Goal: Transaction & Acquisition: Purchase product/service

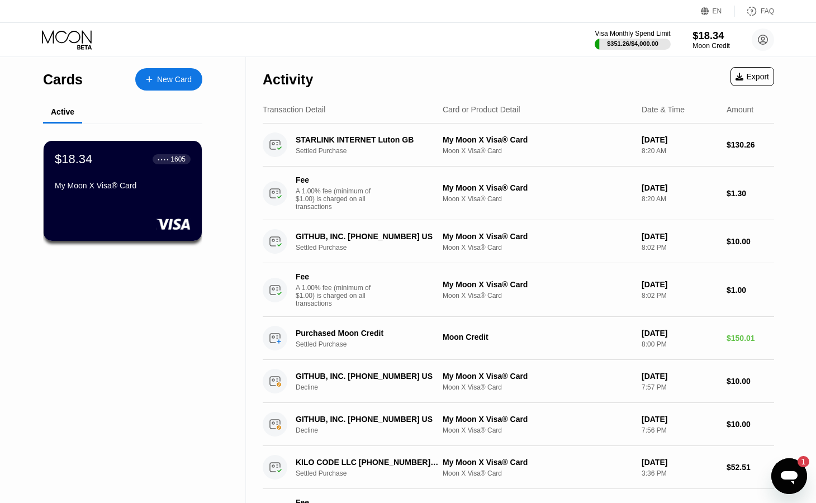
click at [710, 36] on div "$18.34" at bounding box center [710, 36] width 37 height 12
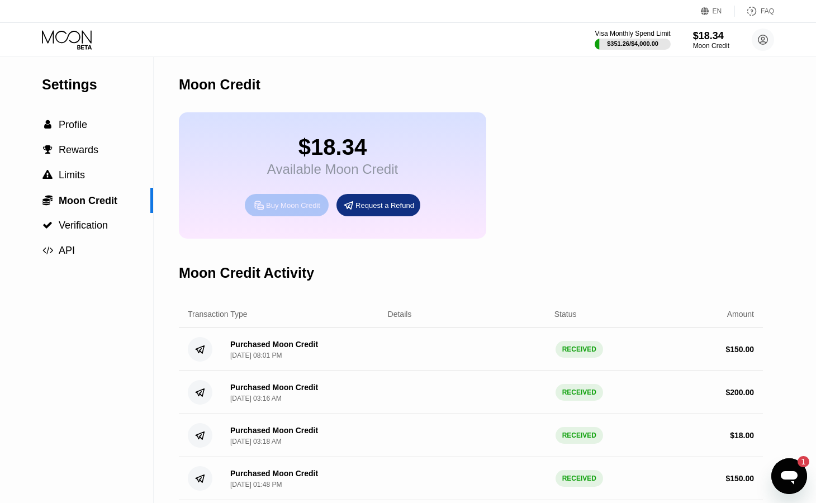
click at [311, 206] on div "Buy Moon Credit" at bounding box center [293, 205] width 54 height 9
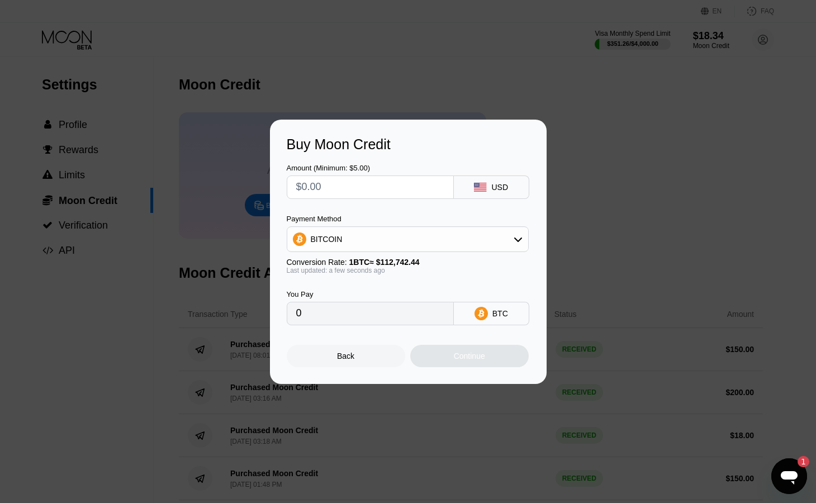
click at [363, 182] on input "text" at bounding box center [370, 187] width 148 height 22
click at [341, 183] on input "text" at bounding box center [370, 187] width 148 height 22
type input "$1"
type input "0.00000887"
type input "$14"
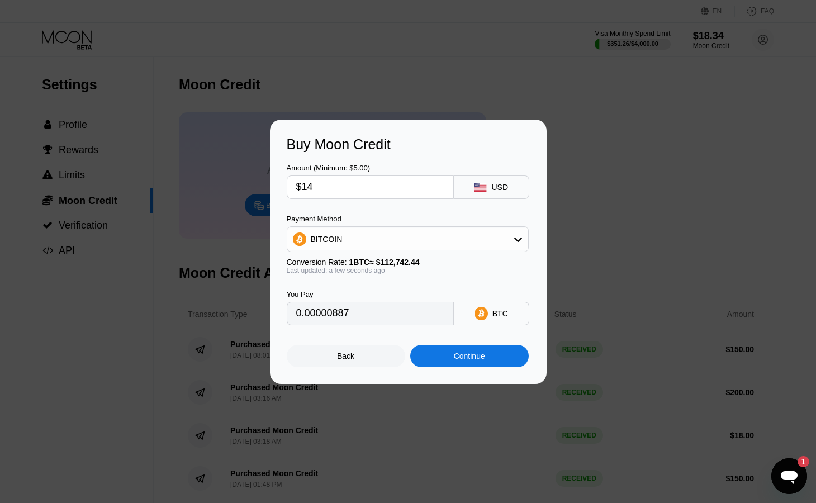
type input "0.00012418"
type input "$140"
type input "0.00124177"
type input "$140"
click at [388, 235] on div "BITCOIN" at bounding box center [407, 239] width 241 height 22
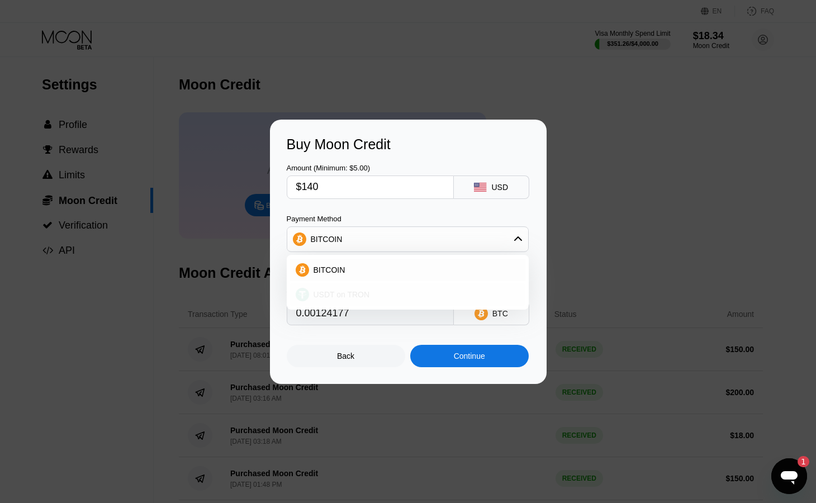
click at [372, 298] on div "USDT on TRON" at bounding box center [414, 294] width 211 height 9
type input "141.41"
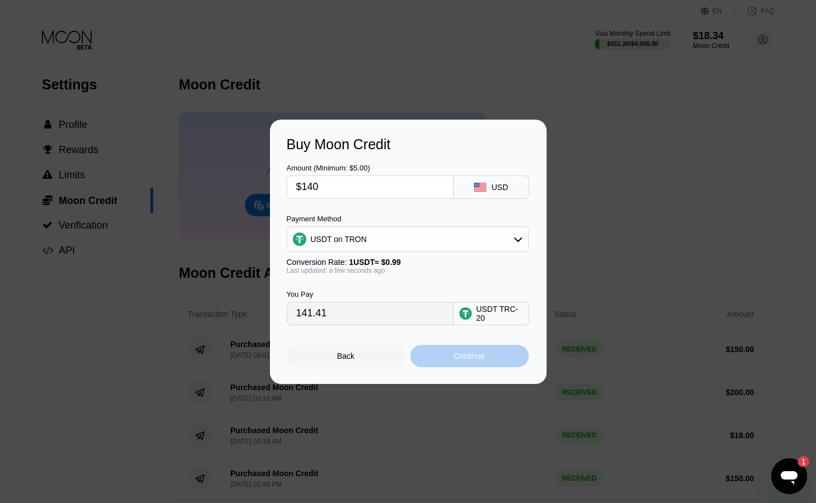
click at [448, 356] on div "Continue" at bounding box center [469, 356] width 118 height 22
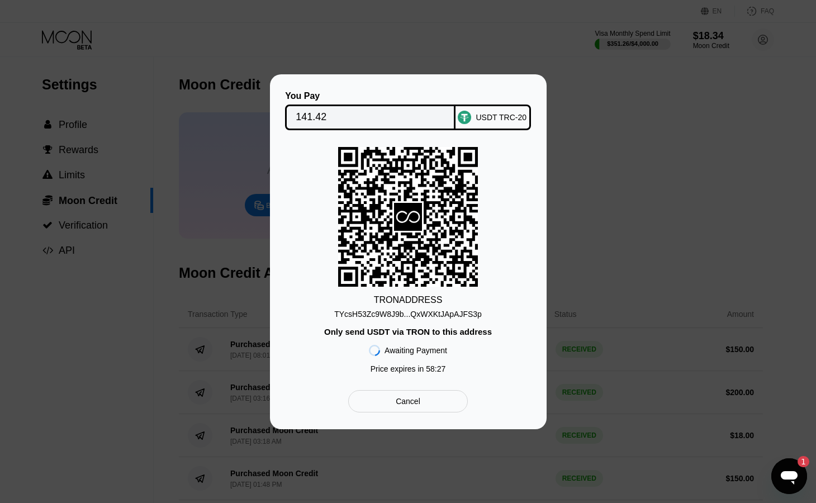
click at [389, 393] on div "Cancel" at bounding box center [407, 401] width 119 height 22
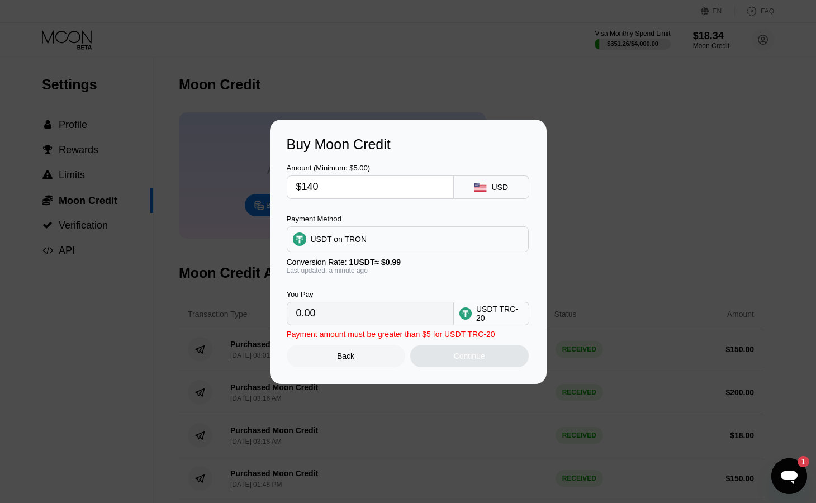
type input "141.41"
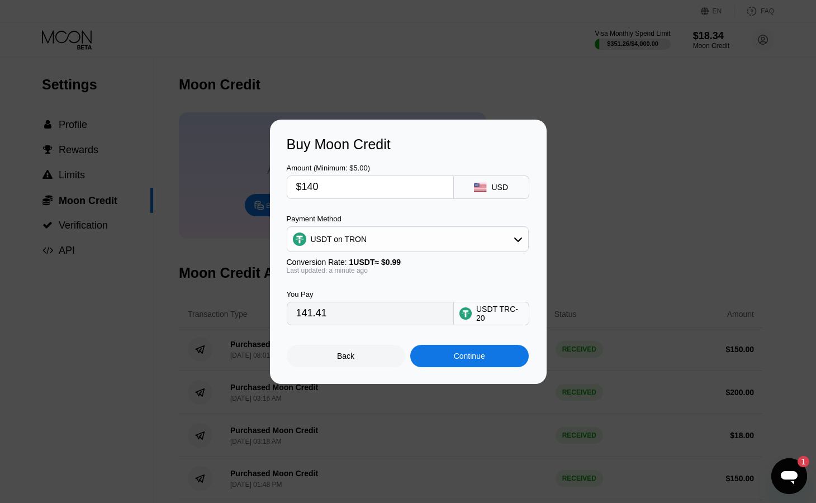
click at [362, 360] on div "Back" at bounding box center [346, 356] width 118 height 22
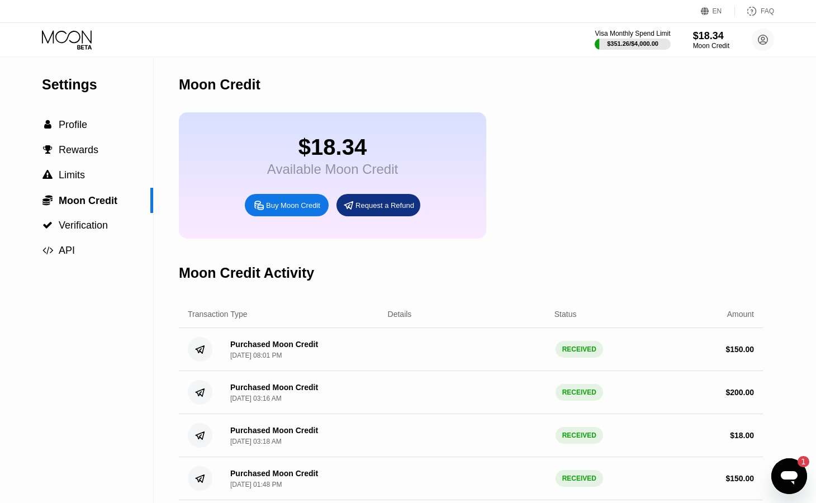
click at [264, 202] on div "Buy Moon Credit" at bounding box center [287, 205] width 84 height 22
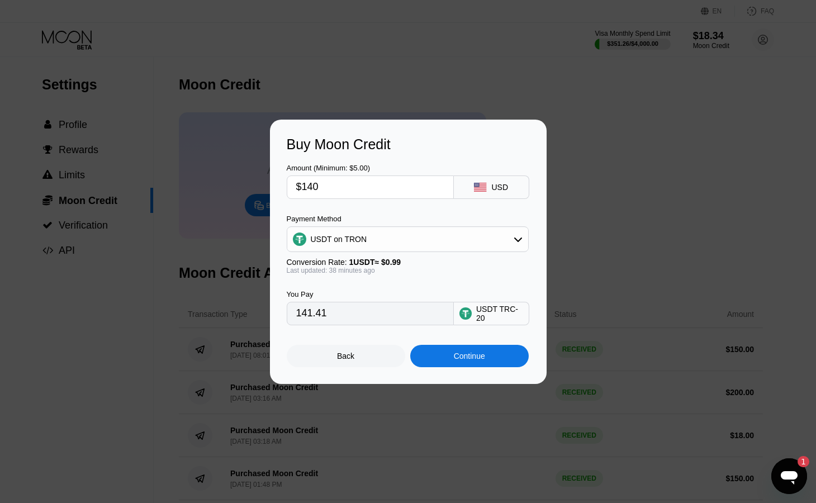
click at [379, 188] on input "$140" at bounding box center [370, 187] width 148 height 22
type input "$14"
type input "14.14"
type input "$142"
type input "143.43"
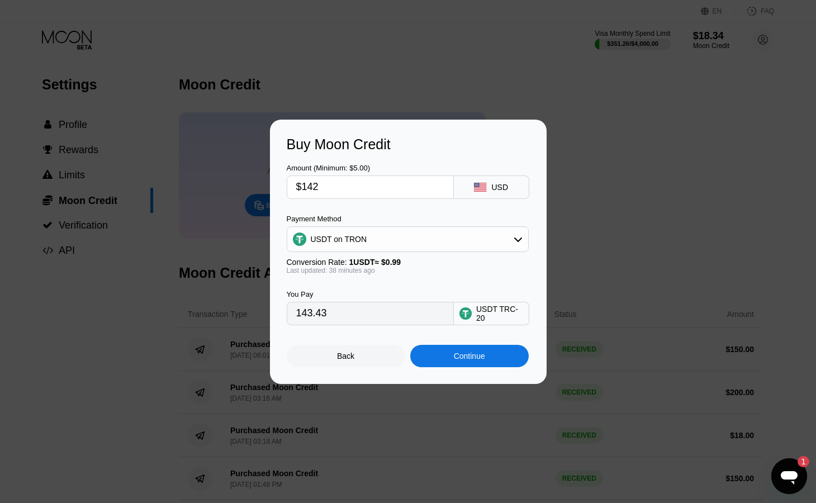
type input "$14"
type input "14.14"
type input "$143"
type input "144.44"
type input "$14"
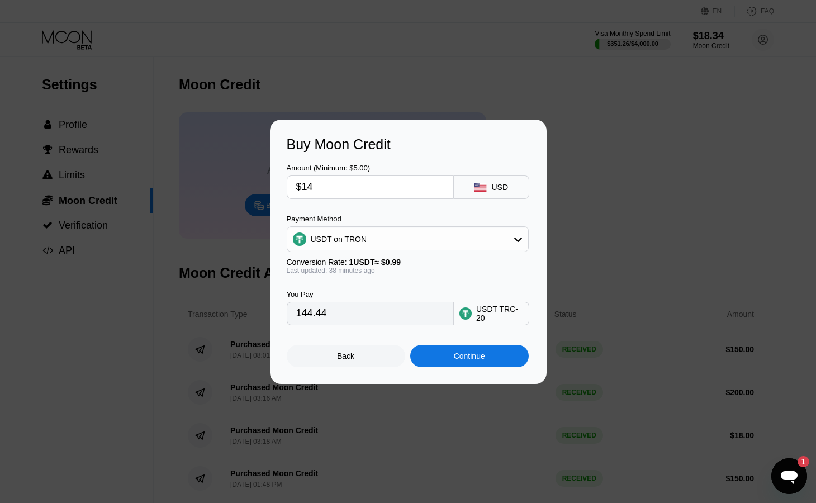
type input "14.14"
type input "$142"
type input "143.43"
type input "$142.9"
type input "144.34"
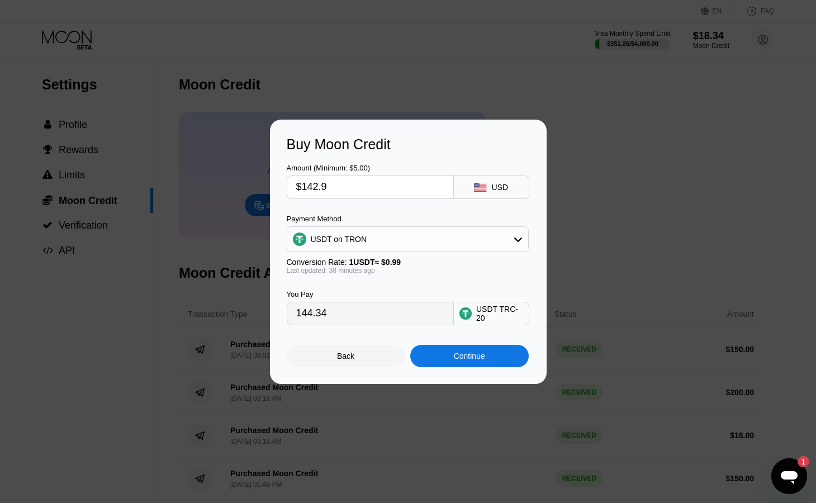
type input "$142."
type input "143.43"
type input "$142"
click at [485, 360] on div "Continue" at bounding box center [469, 355] width 31 height 9
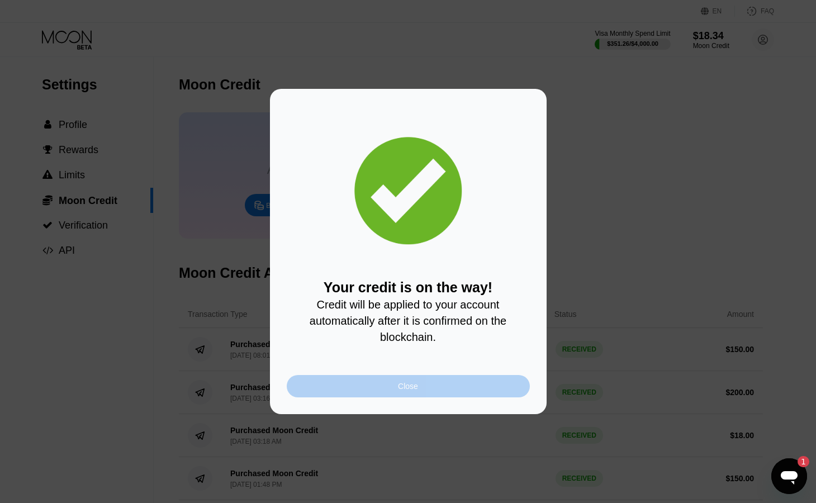
click at [409, 383] on div "Close" at bounding box center [408, 386] width 20 height 9
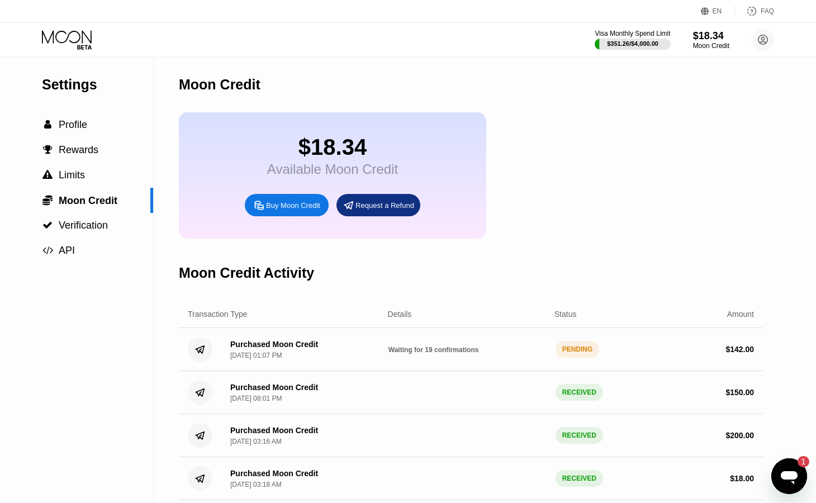
click at [446, 79] on div "Moon Credit" at bounding box center [471, 84] width 584 height 55
click at [787, 478] on icon "Open messaging window, 1 unread message" at bounding box center [789, 477] width 17 height 13
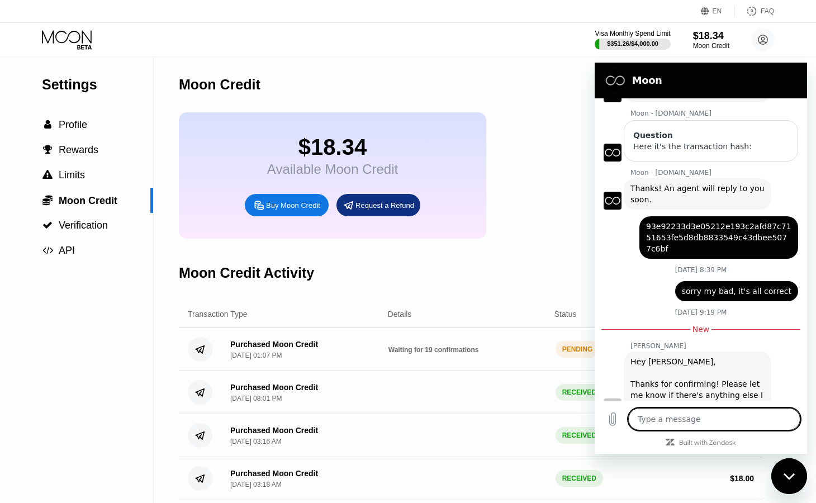
scroll to position [289, 0]
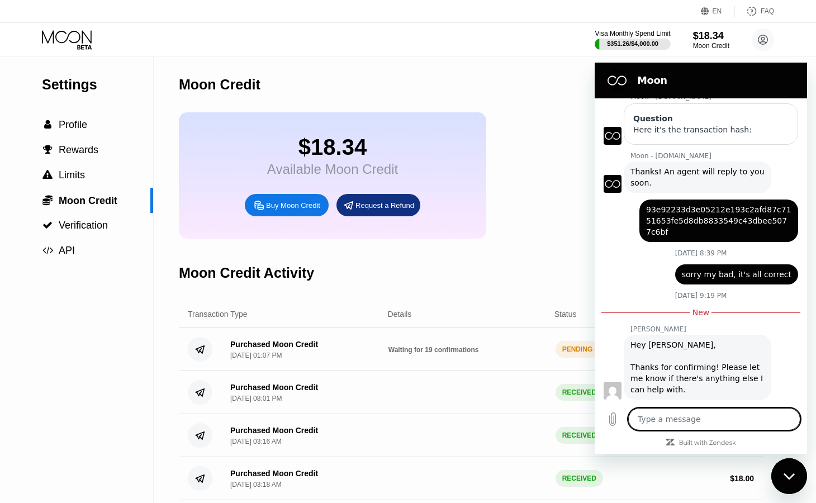
click at [669, 81] on h2 "Moon" at bounding box center [716, 80] width 159 height 13
click at [562, 86] on div "Moon Credit" at bounding box center [471, 84] width 584 height 55
click at [792, 475] on icon "Close messaging window" at bounding box center [788, 476] width 11 height 6
type textarea "x"
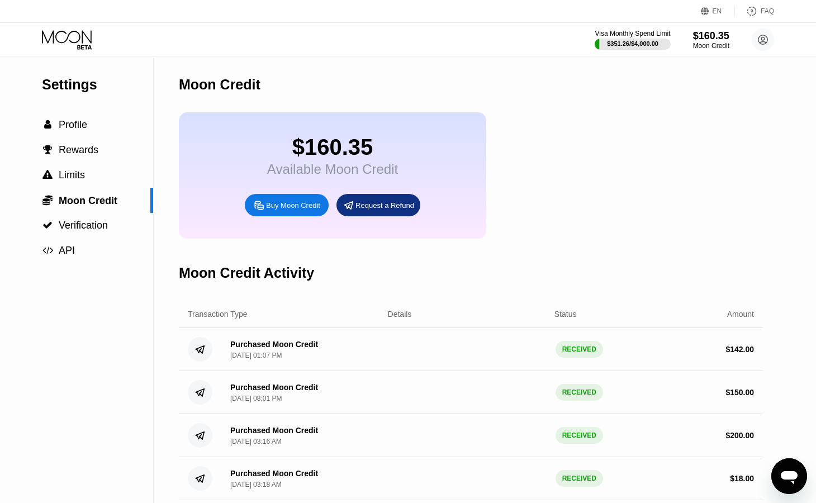
click at [320, 151] on div "$160.35" at bounding box center [332, 147] width 131 height 25
click at [88, 122] on div " Profile" at bounding box center [76, 125] width 153 height 12
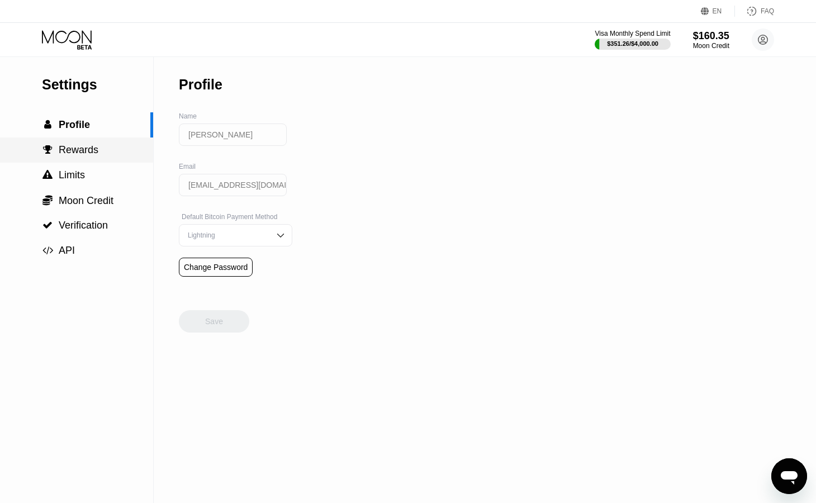
click at [84, 145] on span "Rewards" at bounding box center [79, 149] width 40 height 11
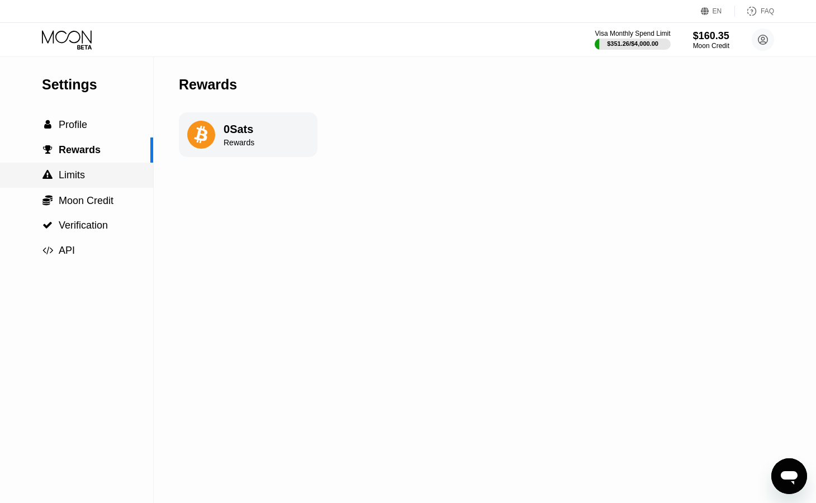
click at [86, 180] on div " Limits" at bounding box center [76, 175] width 153 height 12
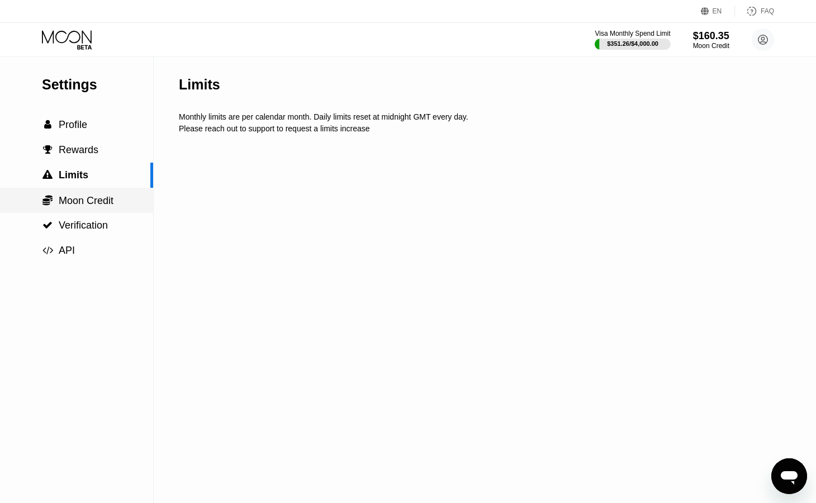
click at [89, 198] on span "Moon Credit" at bounding box center [86, 200] width 55 height 11
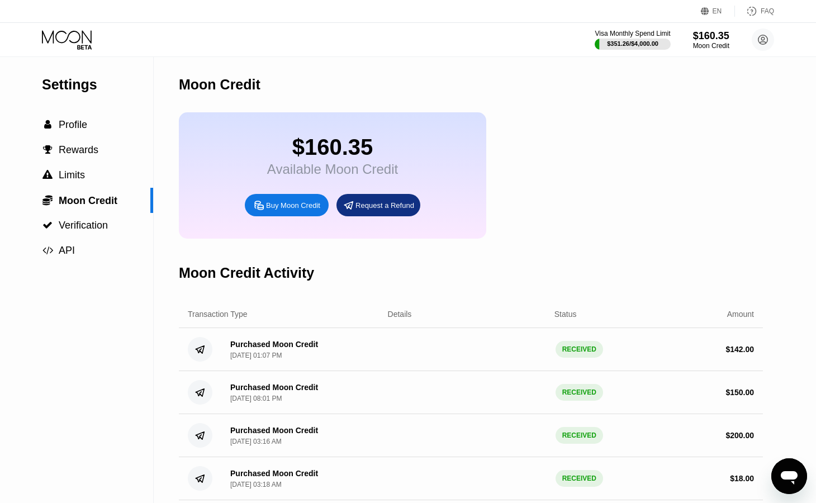
click at [315, 158] on div "$160.35" at bounding box center [332, 147] width 131 height 25
click at [637, 39] on div at bounding box center [632, 44] width 77 height 11
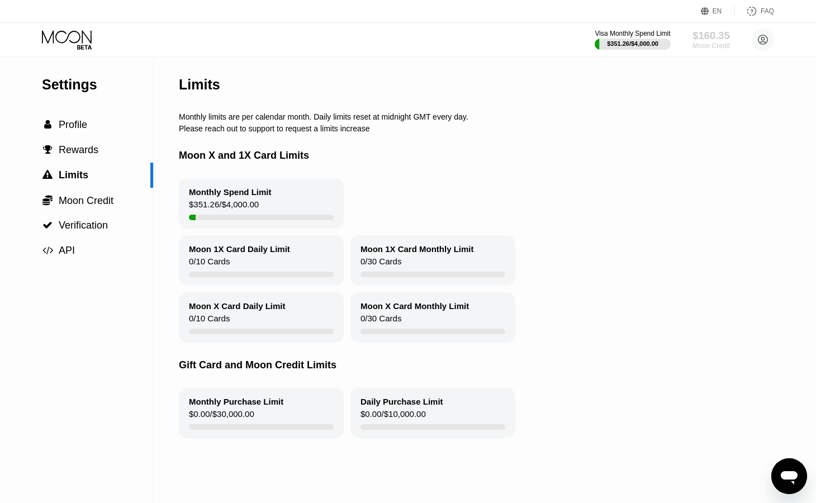
click at [703, 32] on div "$160.35" at bounding box center [710, 36] width 37 height 12
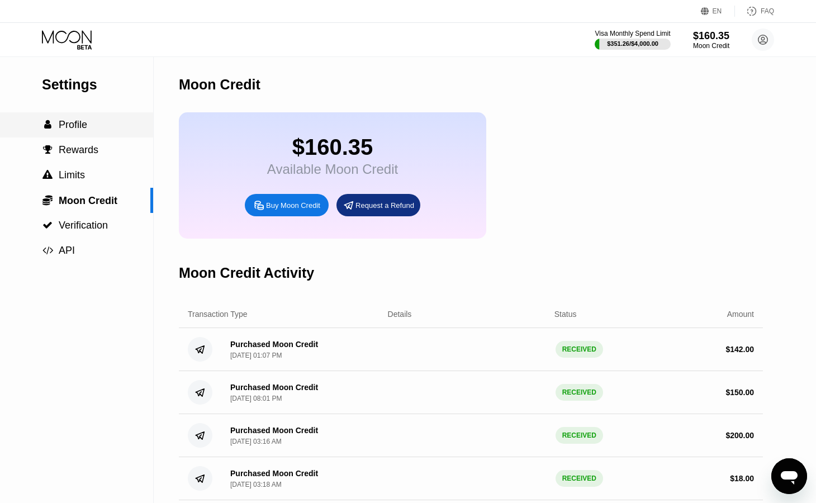
click at [85, 118] on div " Profile" at bounding box center [76, 124] width 153 height 25
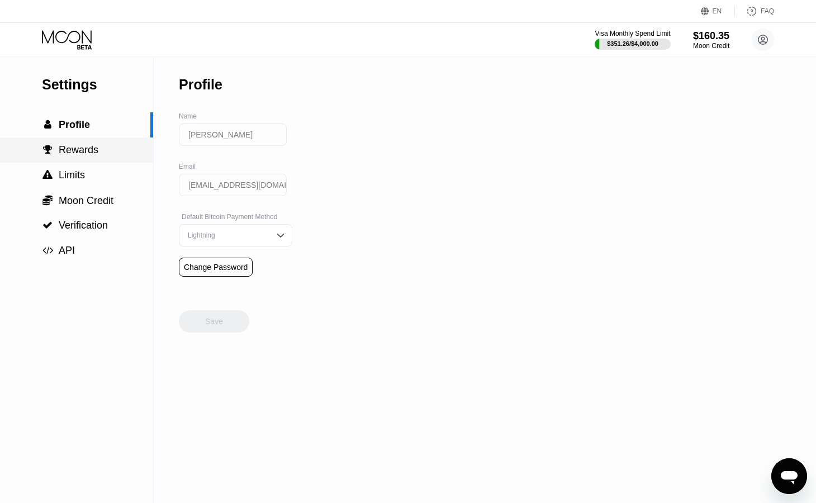
click at [88, 146] on span "Rewards" at bounding box center [79, 149] width 40 height 11
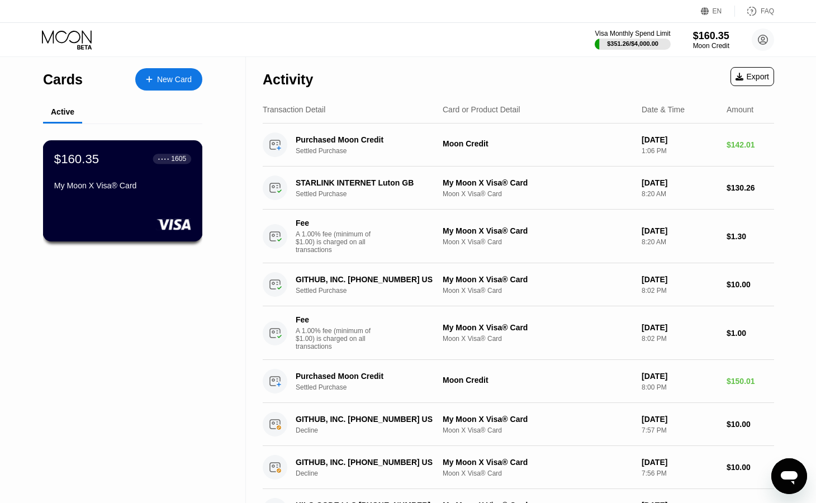
click at [132, 178] on div "$160.35 ● ● ● ● 1605 My Moon X Visa® Card" at bounding box center [122, 172] width 137 height 43
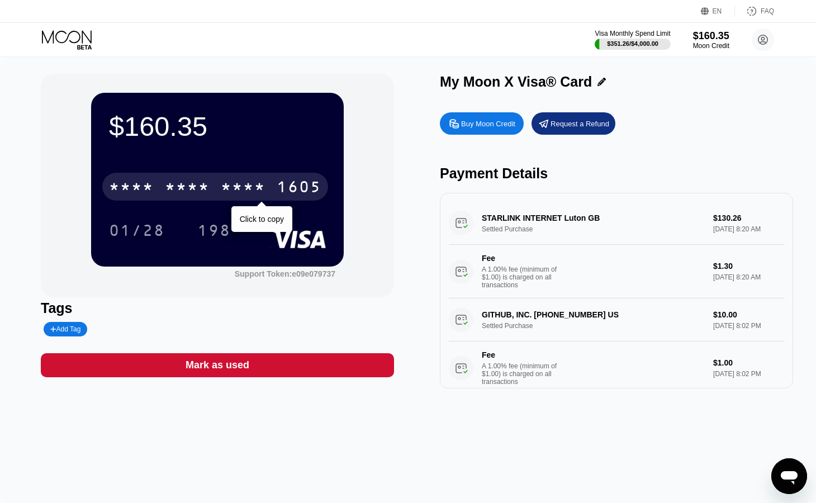
click at [296, 194] on div "1605" at bounding box center [299, 188] width 45 height 18
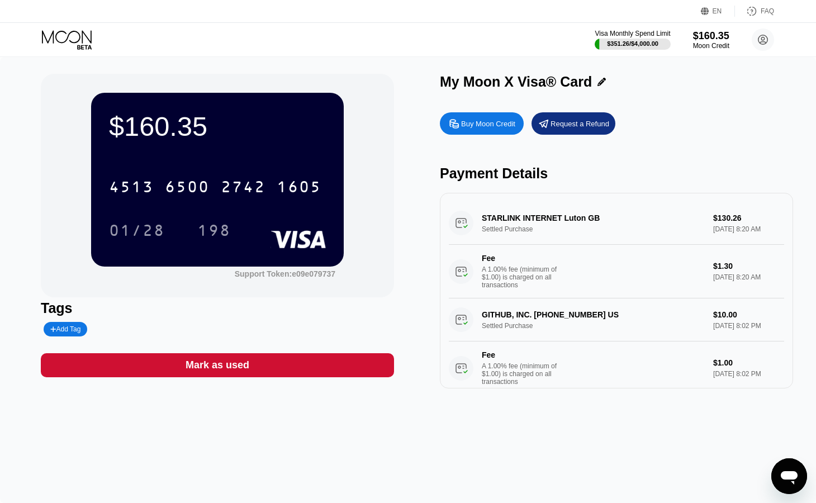
click at [157, 230] on div "01/28" at bounding box center [137, 232] width 56 height 18
click at [217, 224] on div "198" at bounding box center [214, 232] width 34 height 18
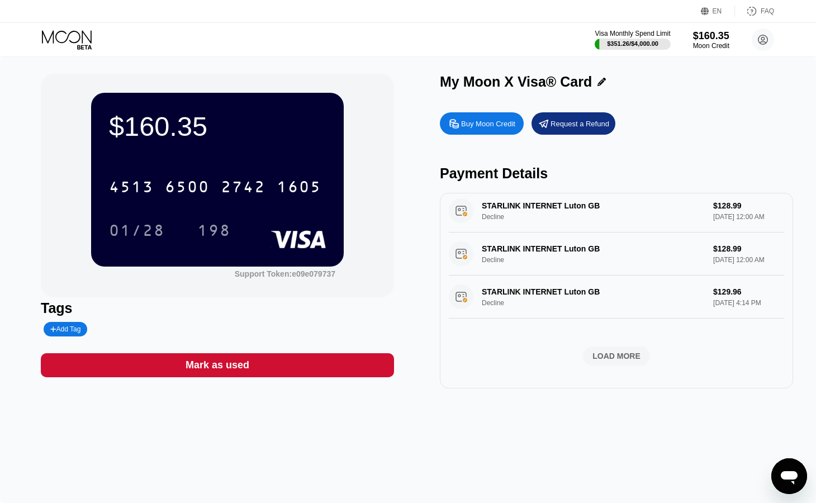
scroll to position [757, 0]
